Goal: Transaction & Acquisition: Obtain resource

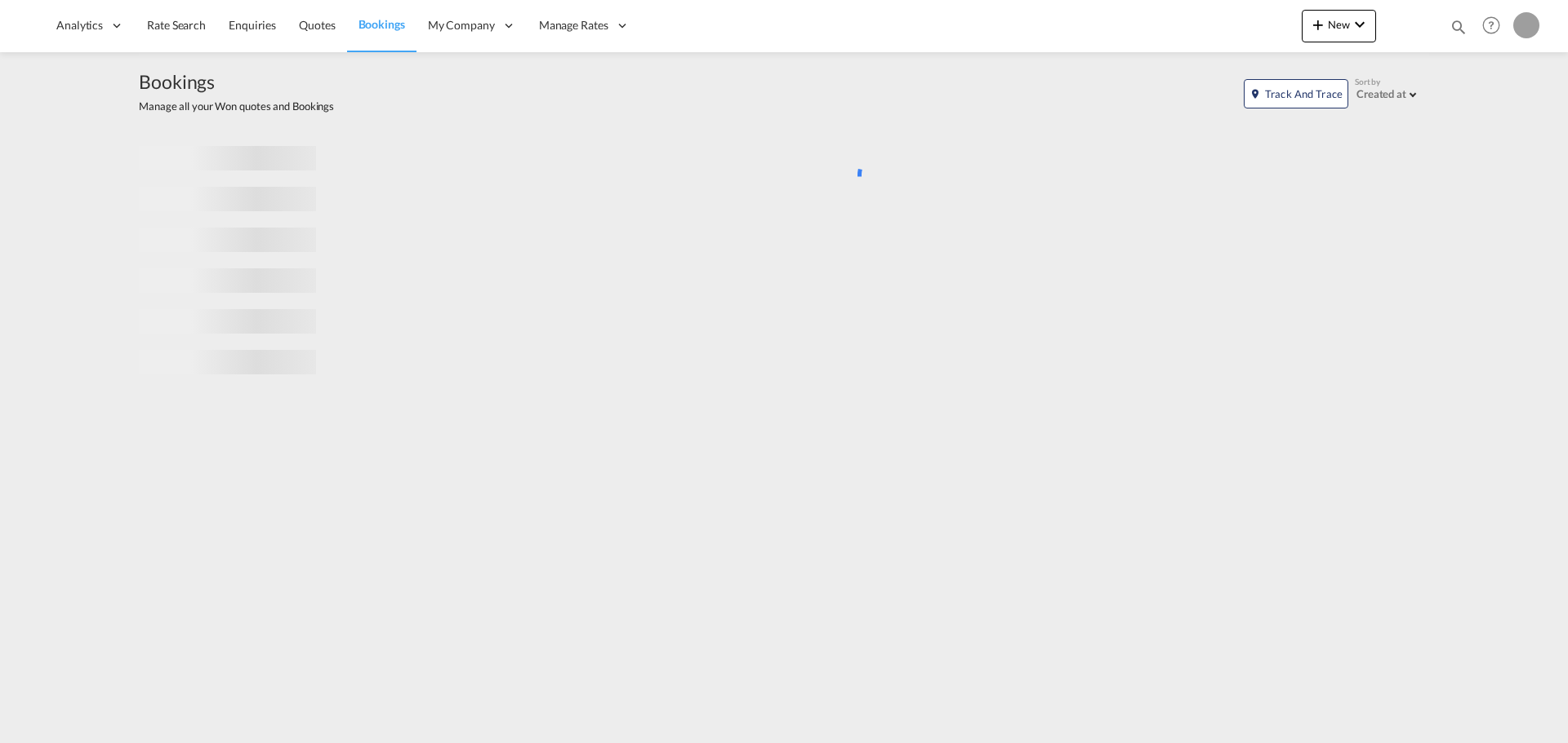
click at [1458, 31] on md-icon "icon-magnify" at bounding box center [1458, 27] width 18 height 18
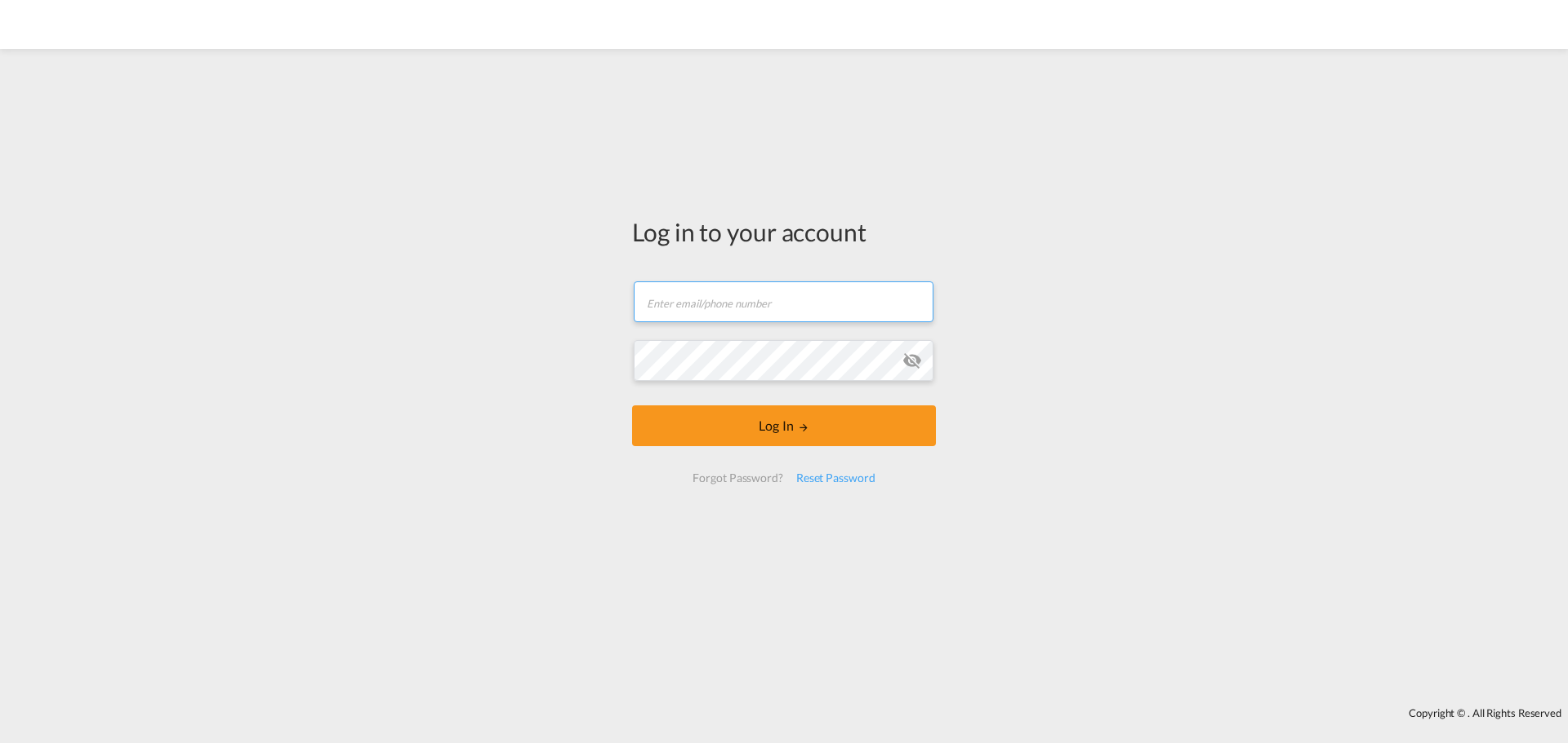
type input "[EMAIL_ADDRESS][DOMAIN_NAME]"
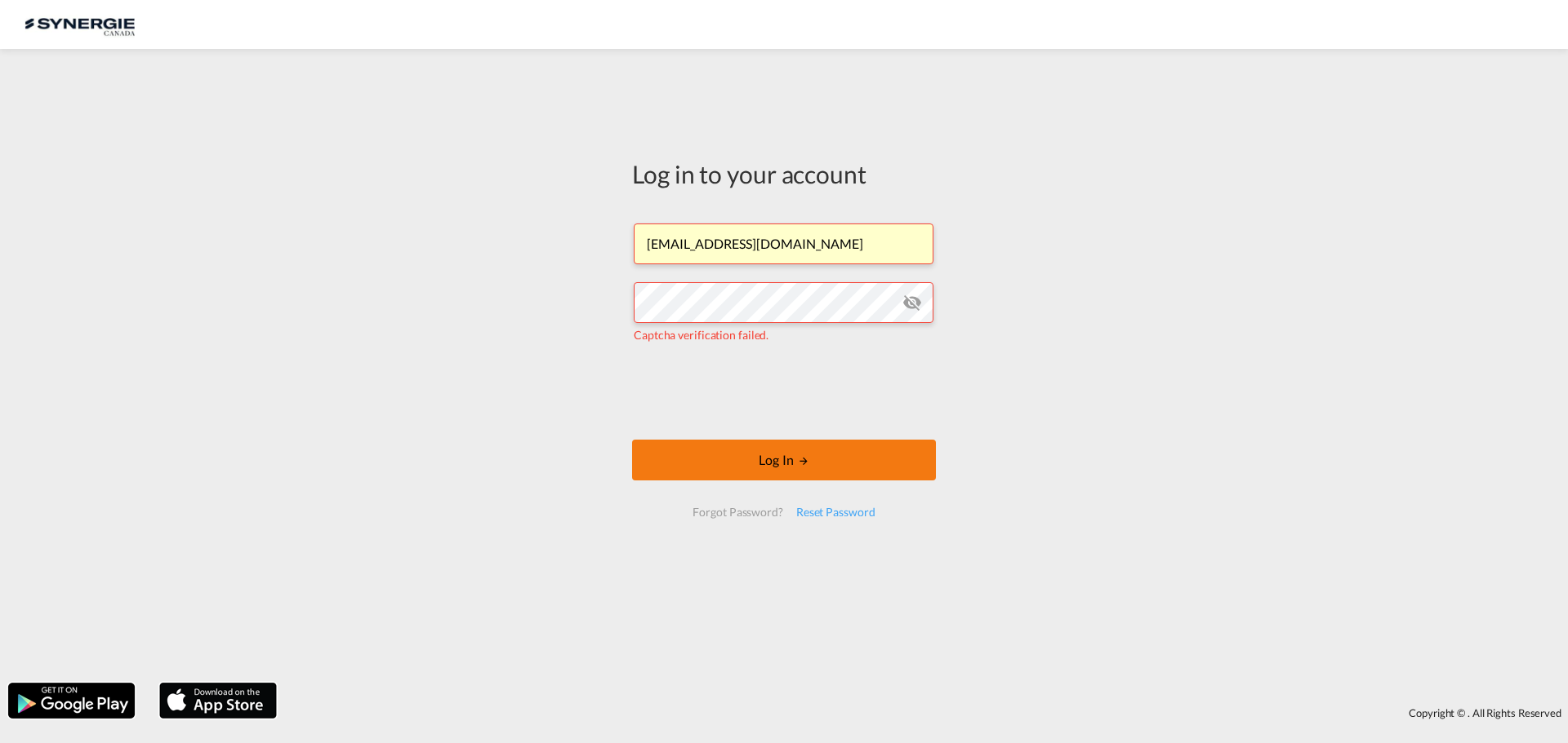
click at [734, 443] on button "Log In" at bounding box center [784, 460] width 304 height 41
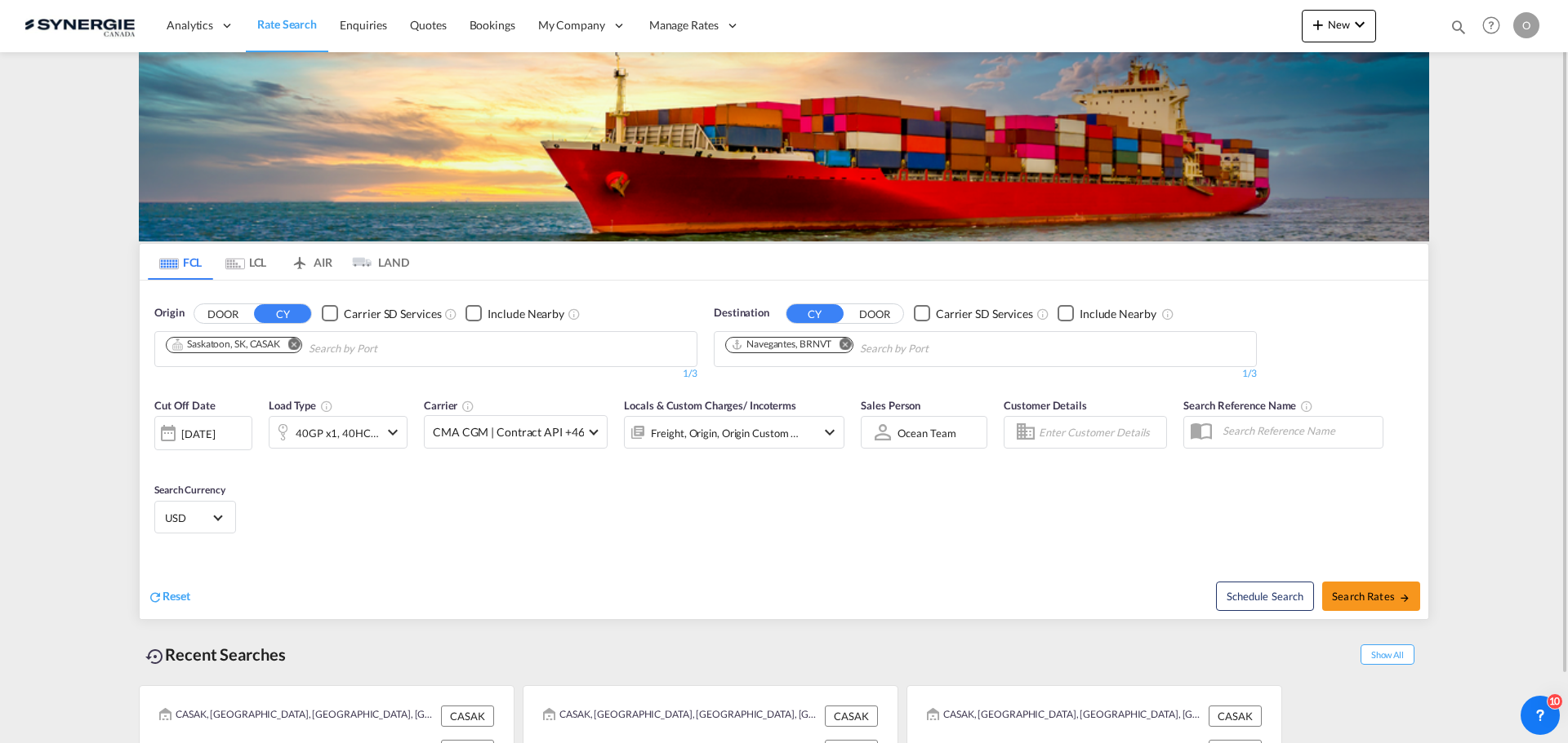
click at [1450, 29] on md-icon "icon-magnify" at bounding box center [1458, 27] width 18 height 18
click at [1199, 32] on select "Bookings Quotes Enquiries" at bounding box center [1198, 27] width 78 height 30
select select "Quotes"
click at [1159, 12] on select "Bookings Quotes Enquiries" at bounding box center [1198, 27] width 78 height 30
click at [1242, 37] on input at bounding box center [1335, 26] width 204 height 29
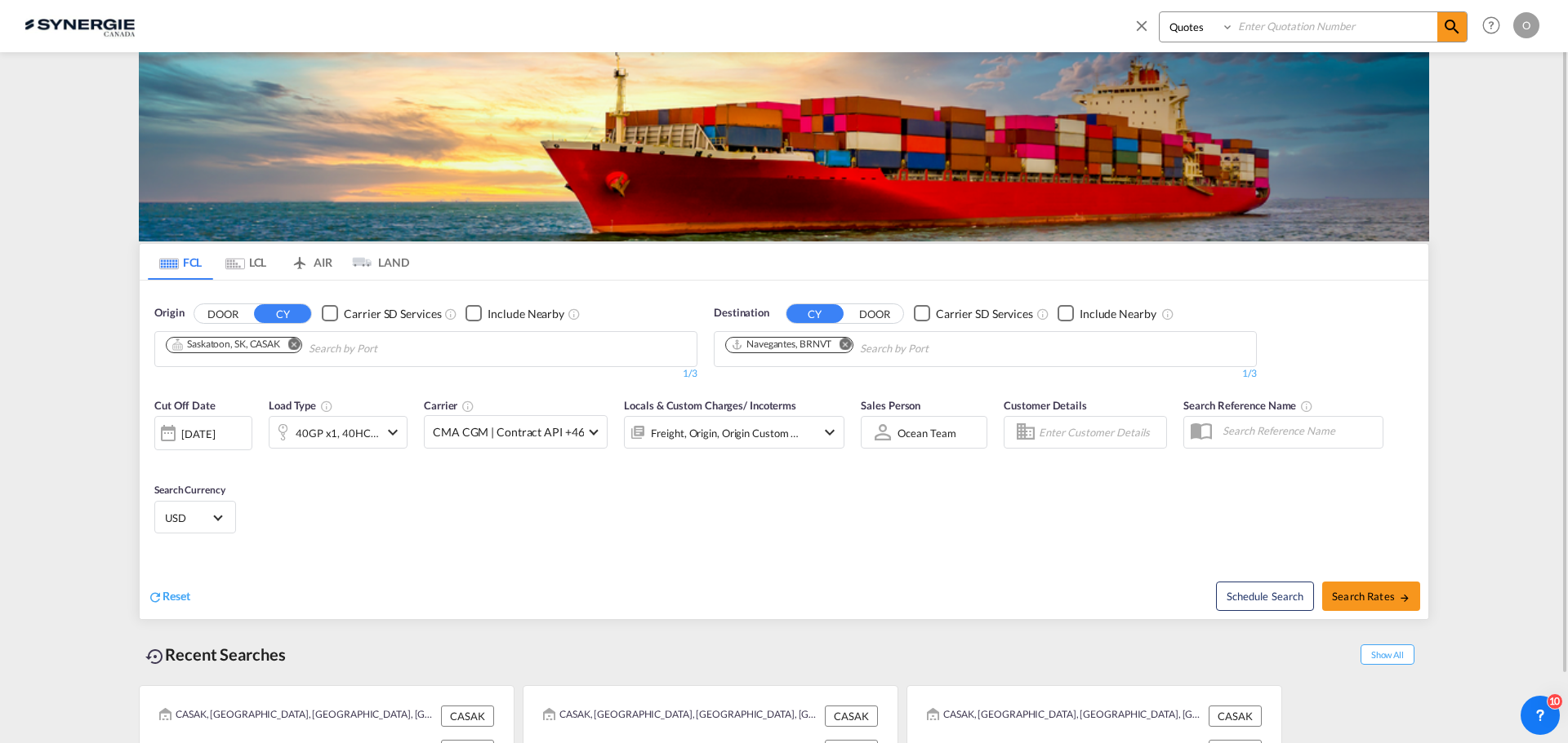
paste input "SYC000014279"
type input "SYC000014279"
click at [1442, 39] on span at bounding box center [1452, 27] width 30 height 30
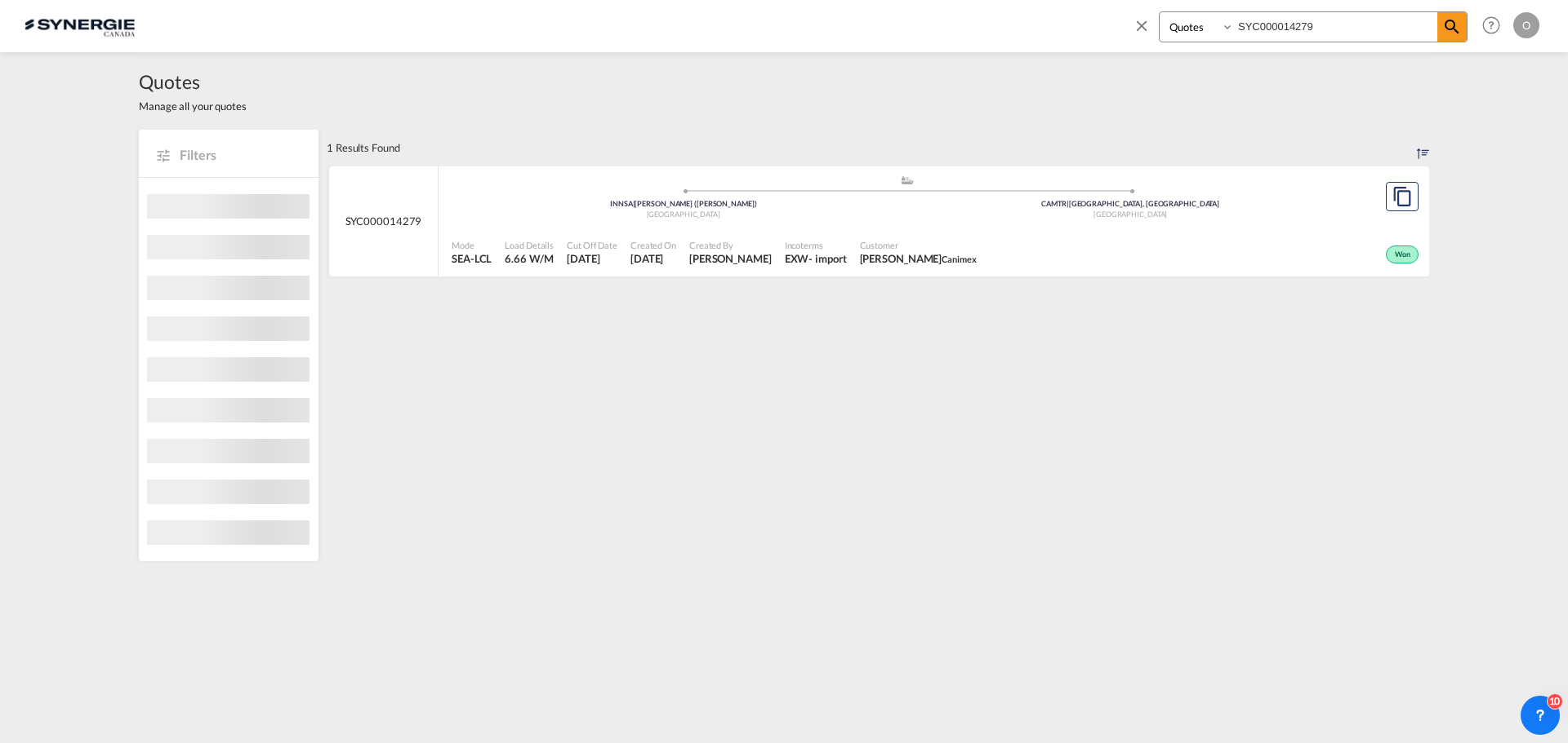
click at [909, 244] on span "Customer" at bounding box center [918, 245] width 117 height 12
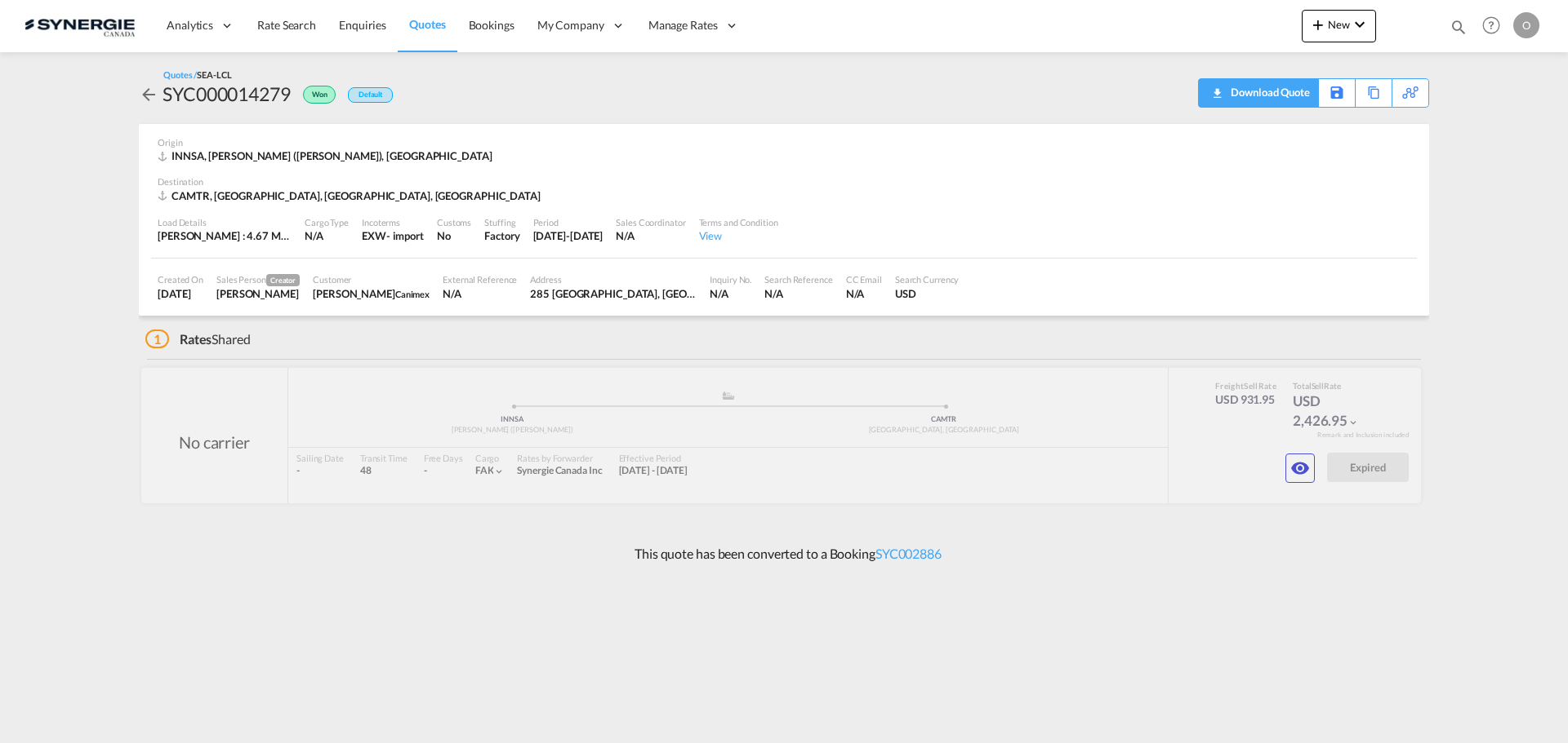
click at [1230, 90] on div "Download Quote" at bounding box center [1268, 93] width 83 height 26
click at [1300, 468] on md-icon "icon-eye" at bounding box center [1300, 468] width 19 height 19
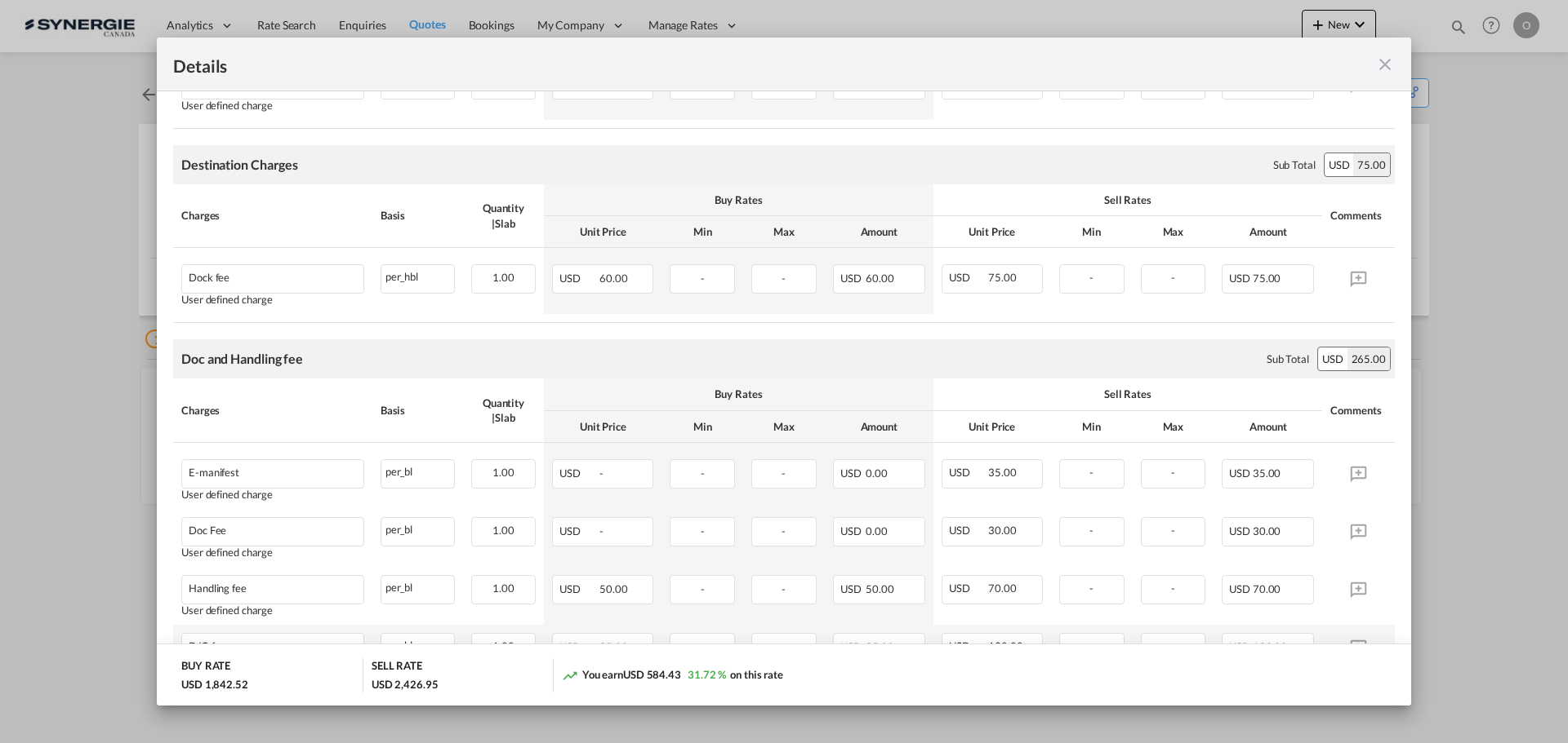
scroll to position [720, 0]
